Goal: Information Seeking & Learning: Learn about a topic

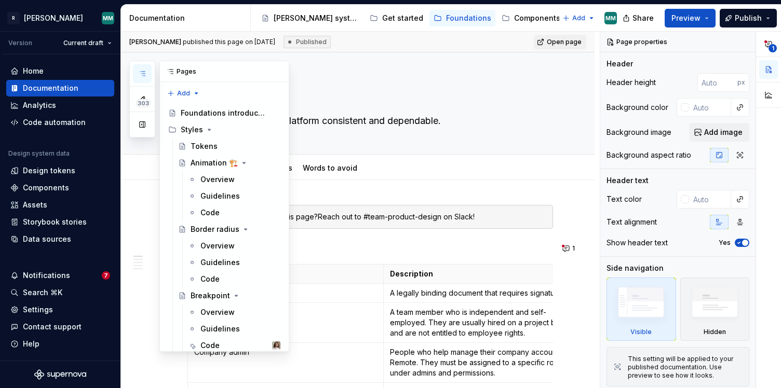
click at [141, 76] on icon "button" at bounding box center [142, 74] width 5 height 4
click at [146, 93] on button "303" at bounding box center [142, 99] width 19 height 19
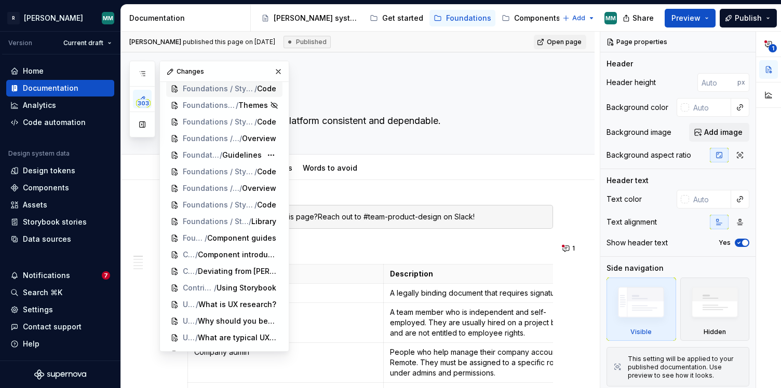
scroll to position [82, 0]
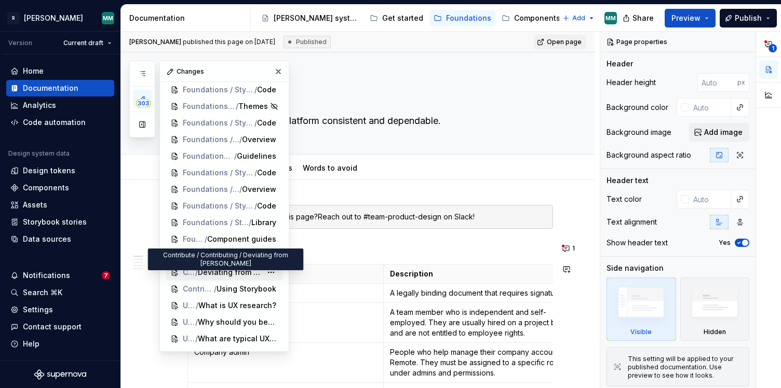
click at [222, 273] on span "Deviating from [PERSON_NAME]" at bounding box center [230, 272] width 64 height 10
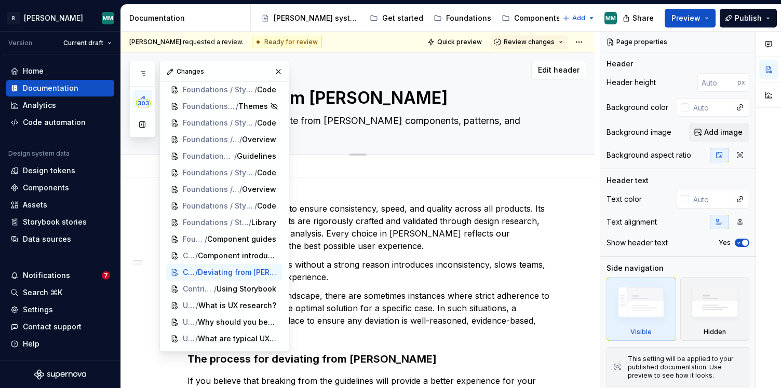
click at [368, 83] on div "Deviating from [PERSON_NAME] When and how to deviate from [PERSON_NAME] compone…" at bounding box center [369, 103] width 365 height 102
click at [272, 69] on button "button" at bounding box center [278, 71] width 15 height 15
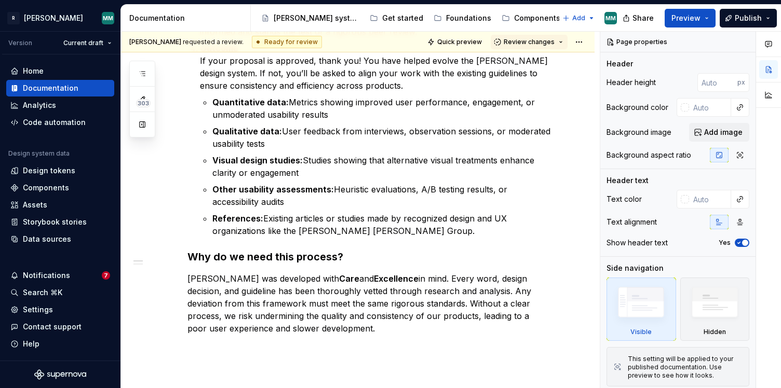
scroll to position [582, 0]
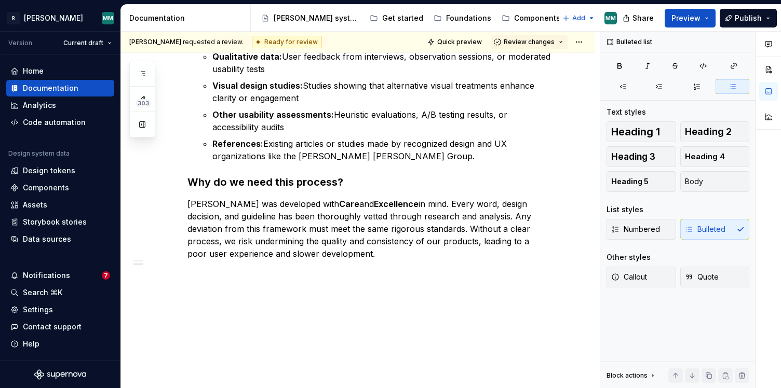
click at [373, 96] on p "Visual design studies: Studies showing that alternative visual treatments enhan…" at bounding box center [382, 91] width 341 height 25
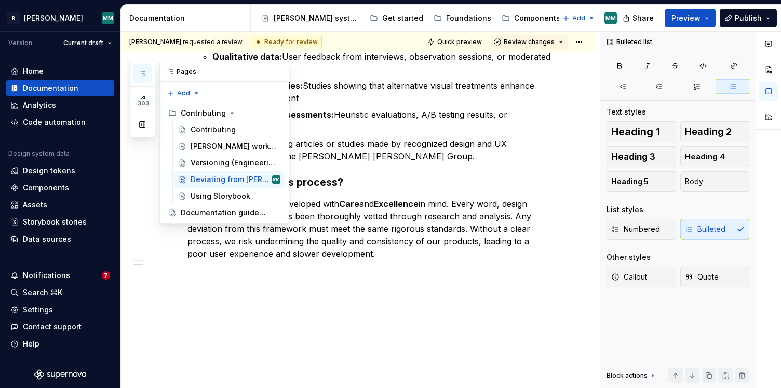
scroll to position [0, 0]
click at [143, 73] on icon "button" at bounding box center [142, 74] width 8 height 8
click at [209, 130] on div "Contributing" at bounding box center [213, 130] width 45 height 10
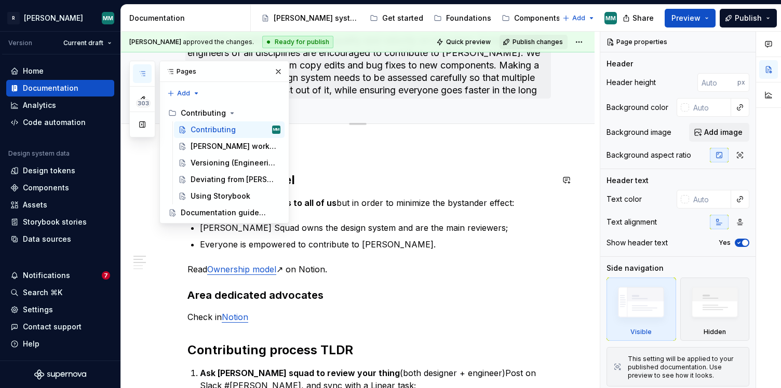
scroll to position [99, 0]
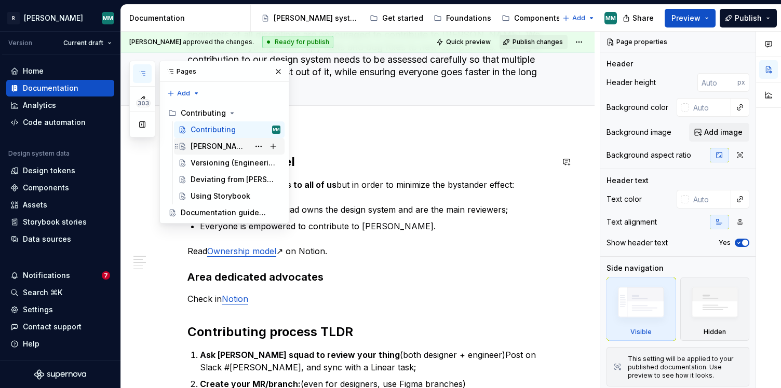
click at [247, 149] on div "[PERSON_NAME] workflow" at bounding box center [220, 146] width 59 height 10
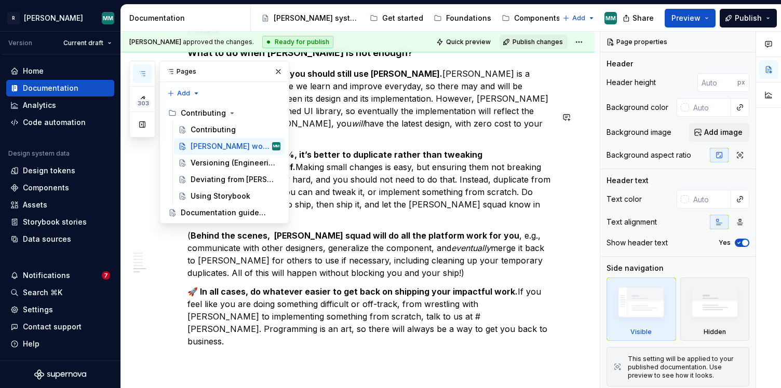
scroll to position [1093, 0]
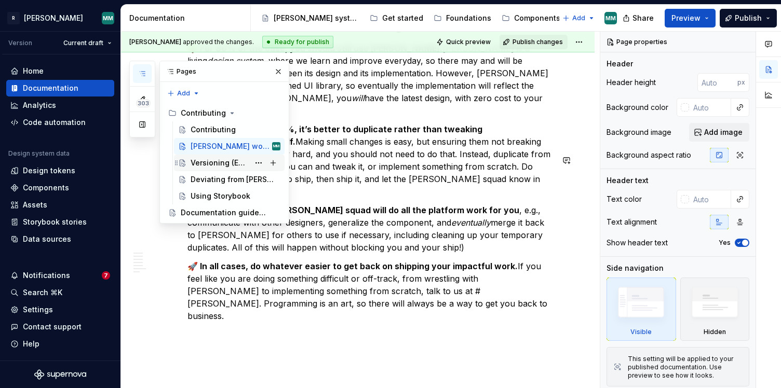
click at [216, 166] on div "Versioning (Engineering)" at bounding box center [220, 163] width 59 height 10
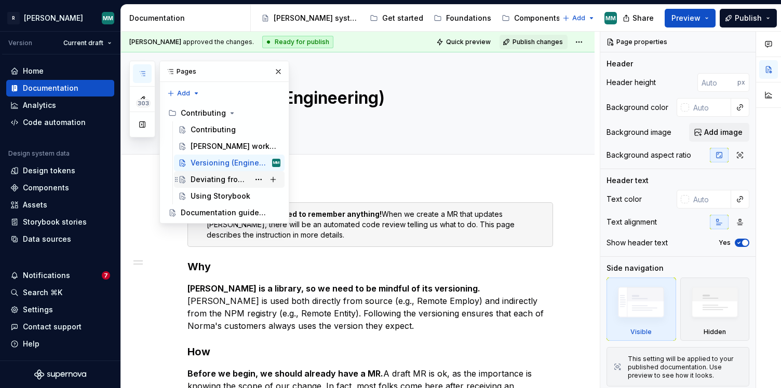
click at [229, 178] on div "Deviating from [PERSON_NAME]" at bounding box center [220, 179] width 59 height 10
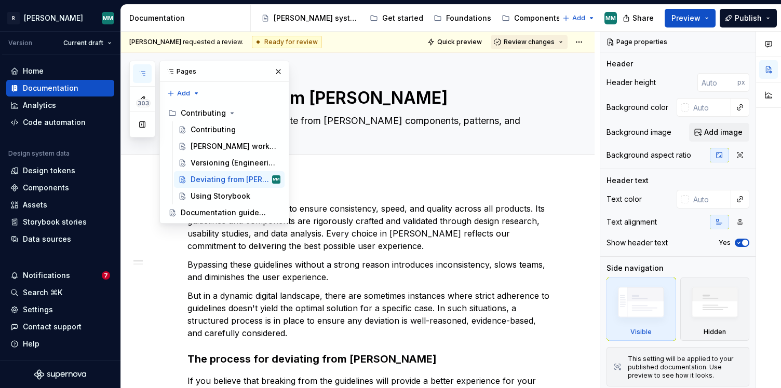
click at [531, 43] on span "Review changes" at bounding box center [529, 42] width 51 height 8
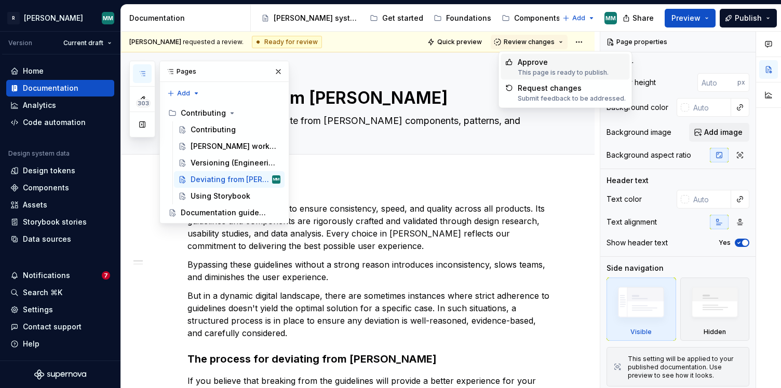
click at [531, 65] on div "Approve" at bounding box center [563, 62] width 91 height 10
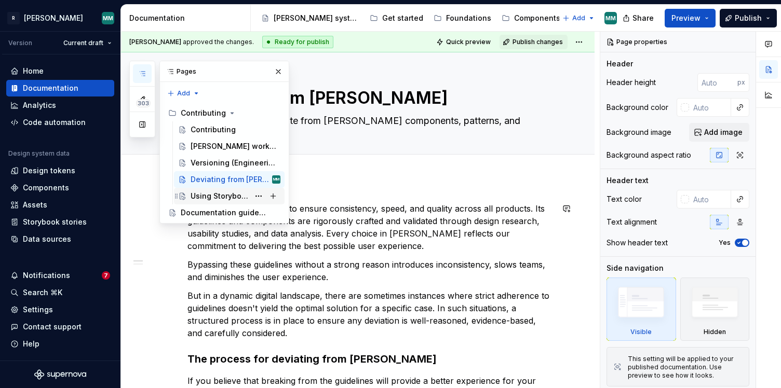
click at [228, 200] on div "Using Storybook" at bounding box center [220, 196] width 59 height 10
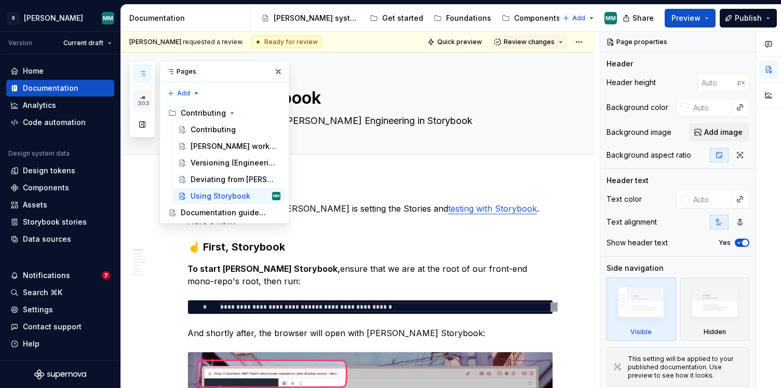
click at [144, 98] on icon "button" at bounding box center [142, 99] width 8 height 8
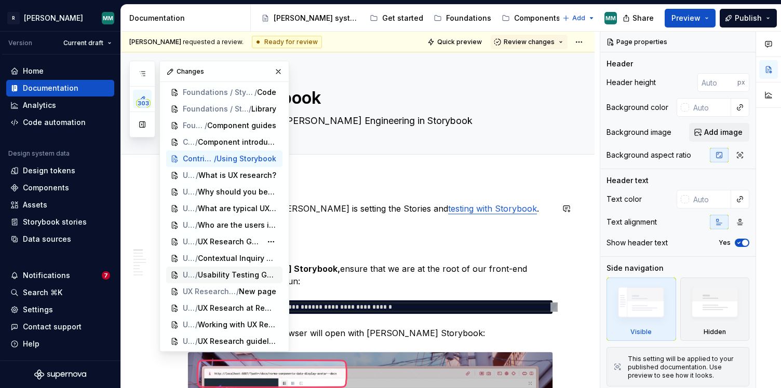
scroll to position [194, 0]
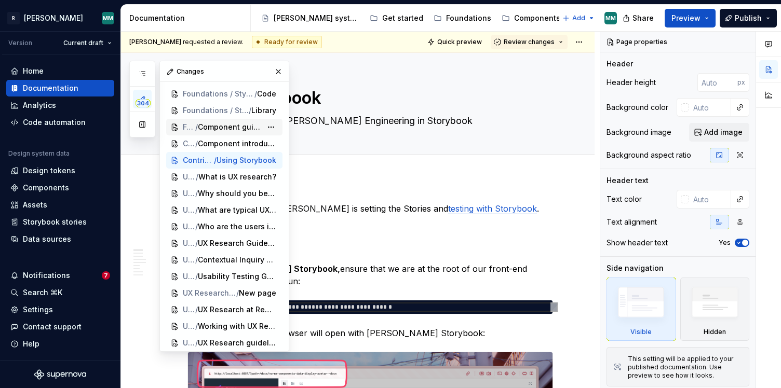
click at [217, 125] on span "Component guides" at bounding box center [230, 127] width 64 height 10
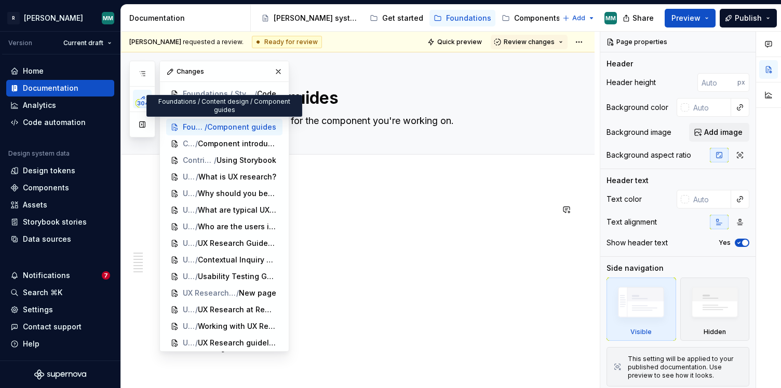
click at [380, 204] on h3 "Action / Control" at bounding box center [369, 209] width 365 height 15
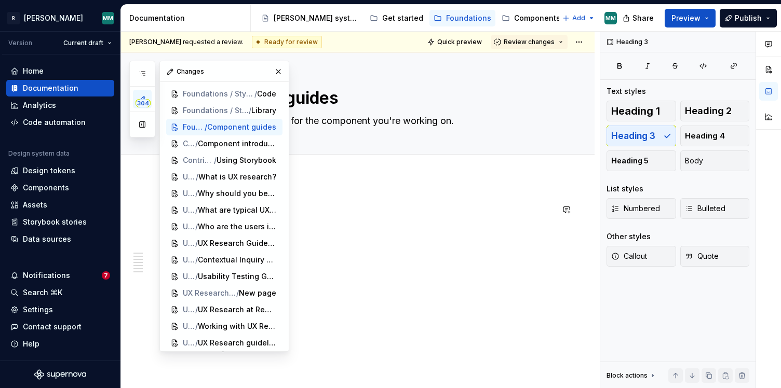
click at [380, 204] on h3 "Action / Control" at bounding box center [369, 209] width 365 height 15
click at [274, 69] on button "button" at bounding box center [278, 71] width 15 height 15
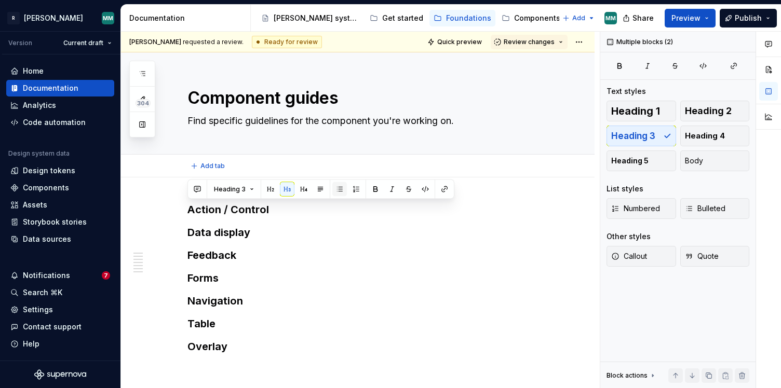
type textarea "*"
click at [224, 207] on h3 "Action / Control" at bounding box center [369, 209] width 365 height 15
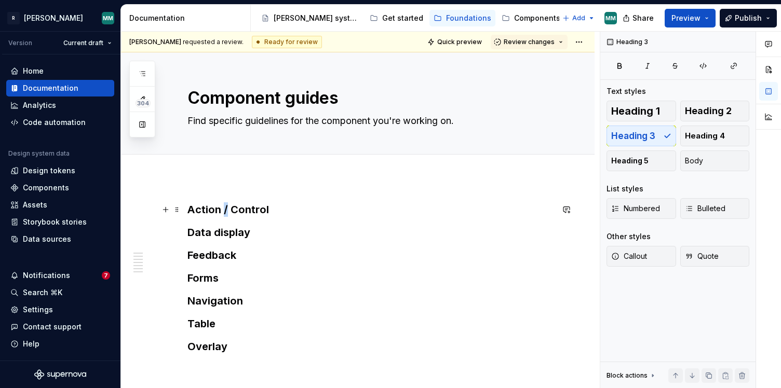
click at [224, 207] on h3 "Action / Control" at bounding box center [369, 209] width 365 height 15
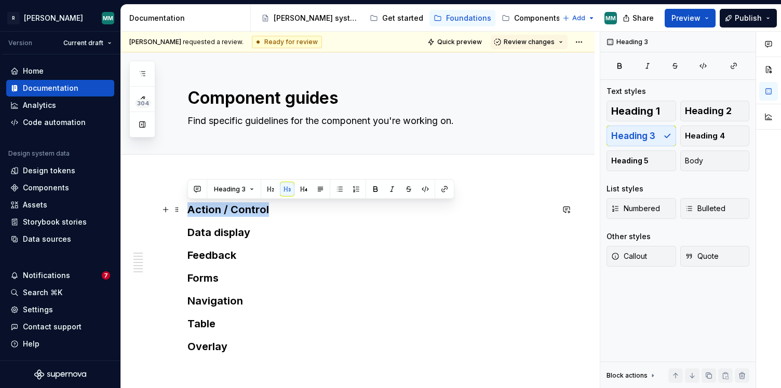
click at [224, 207] on h3 "Action / Control" at bounding box center [369, 209] width 365 height 15
click at [195, 192] on button "button" at bounding box center [197, 189] width 15 height 15
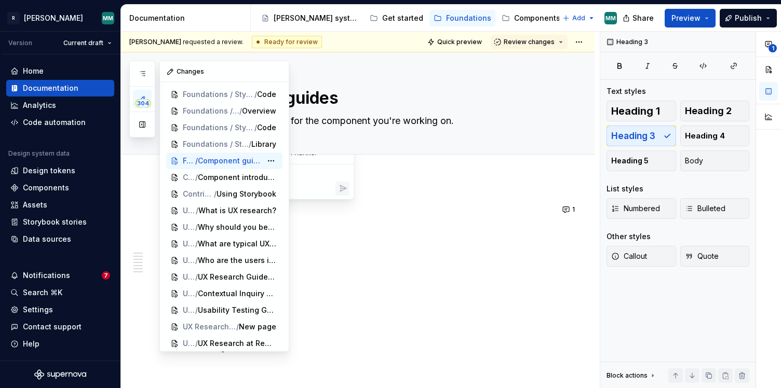
scroll to position [157, 0]
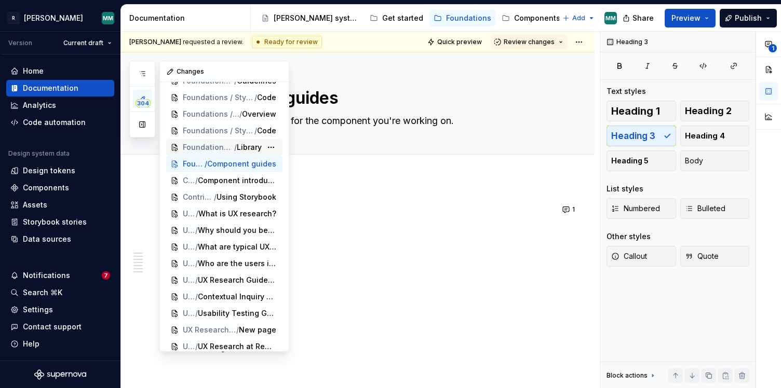
click at [214, 151] on span "Foundations / Styles / Illustrations" at bounding box center [208, 147] width 51 height 10
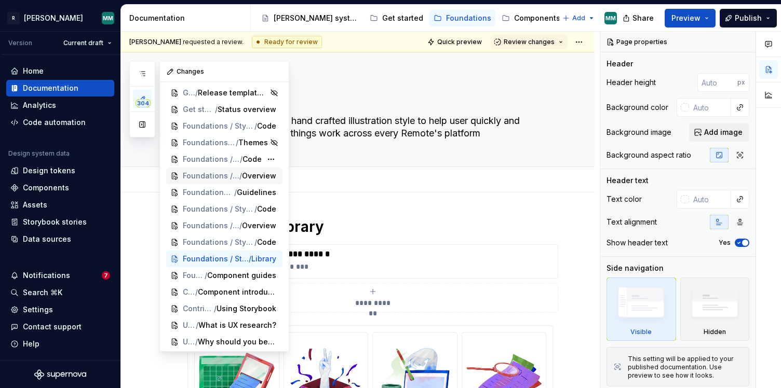
scroll to position [32, 0]
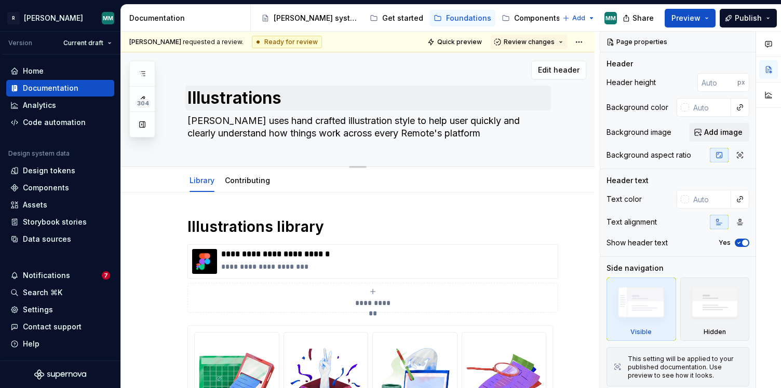
type textarea "*"
